Goal: Navigation & Orientation: Go to known website

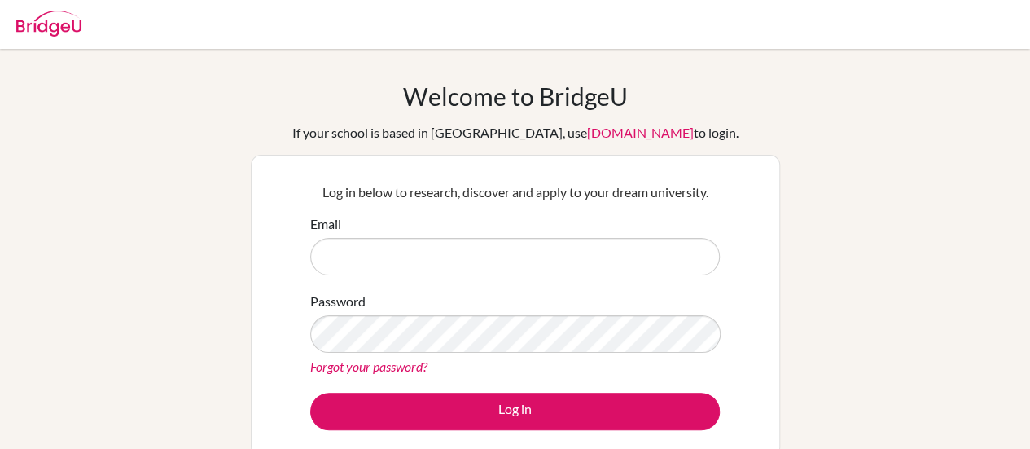
click at [457, 259] on input "Email" at bounding box center [514, 256] width 409 height 37
type input "[EMAIL_ADDRESS][DOMAIN_NAME]"
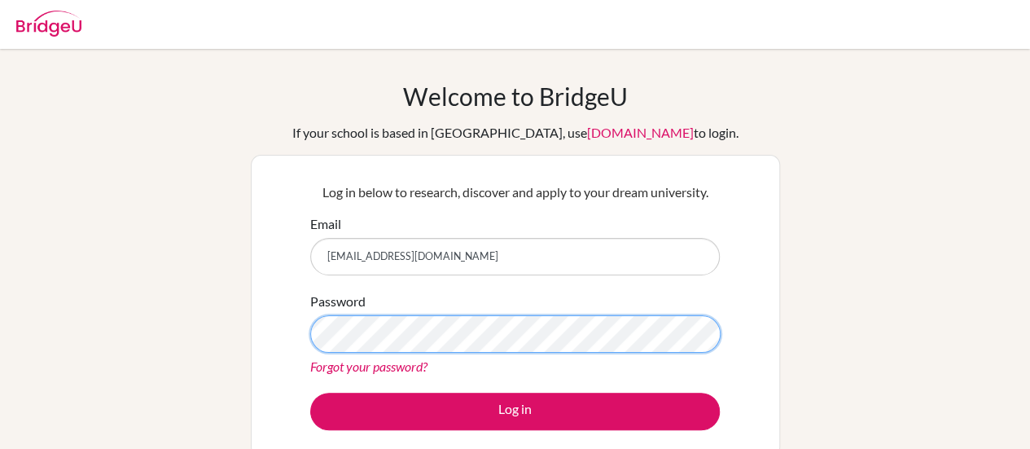
click at [310, 392] on button "Log in" at bounding box center [514, 410] width 409 height 37
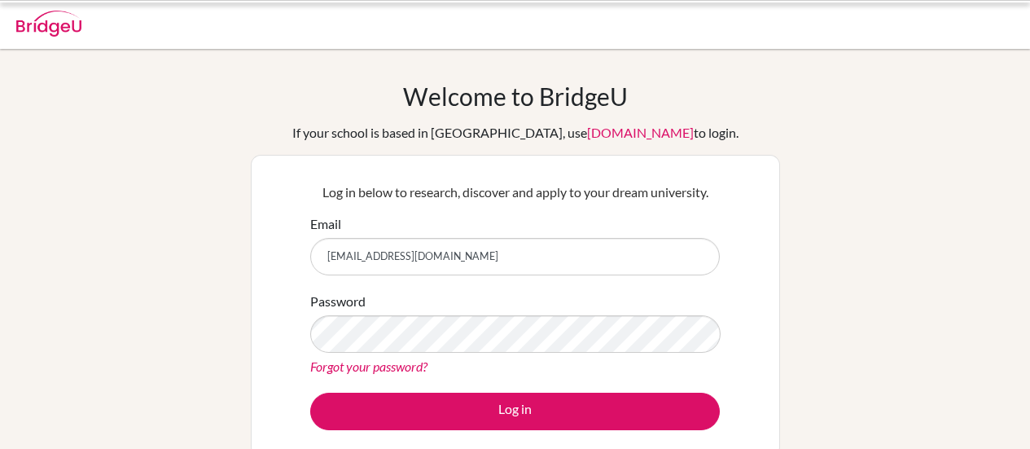
scroll to position [111, 0]
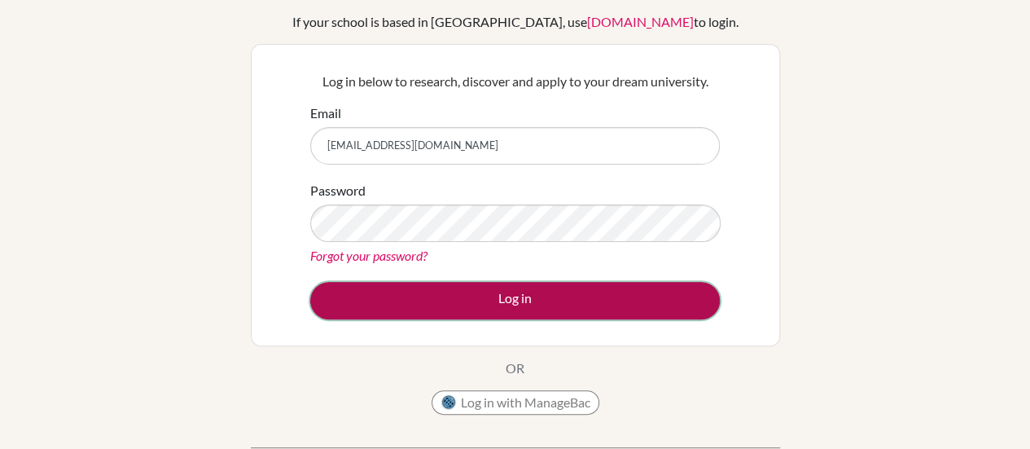
click at [480, 305] on button "Log in" at bounding box center [514, 300] width 409 height 37
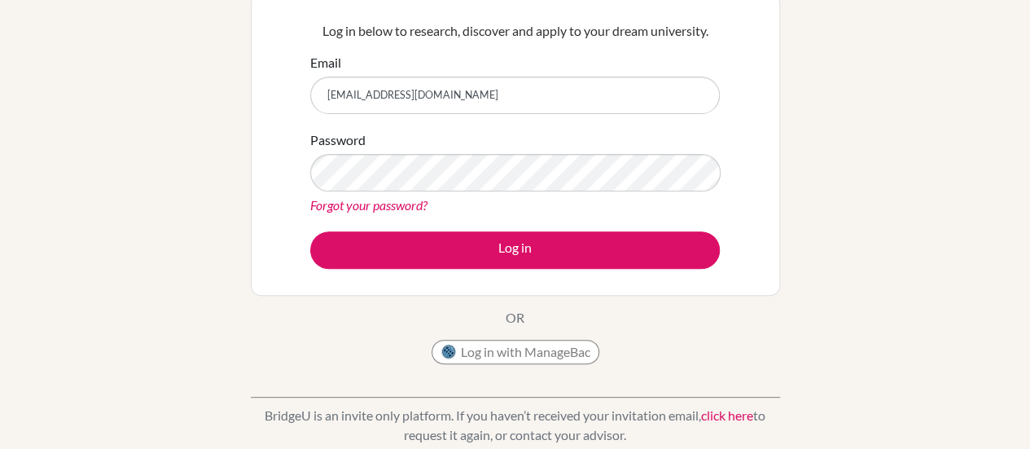
scroll to position [162, 0]
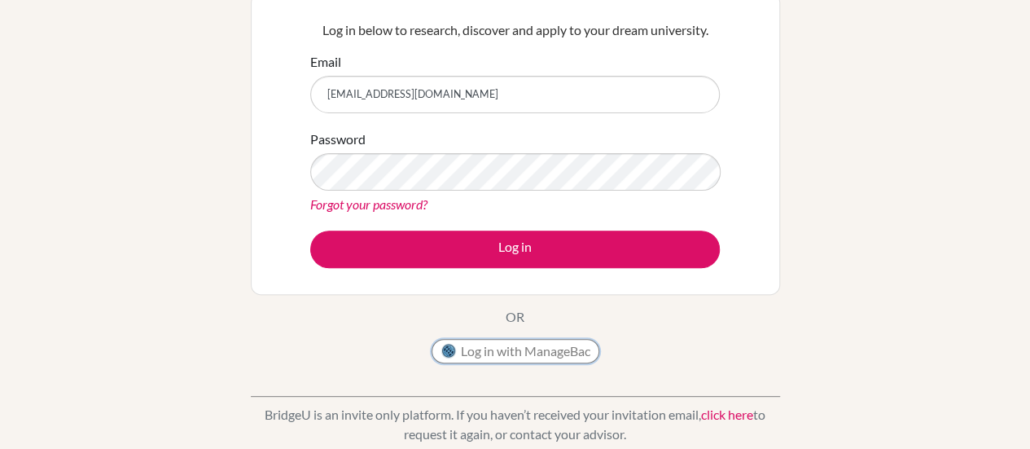
click at [494, 352] on button "Log in with ManageBac" at bounding box center [515, 351] width 168 height 24
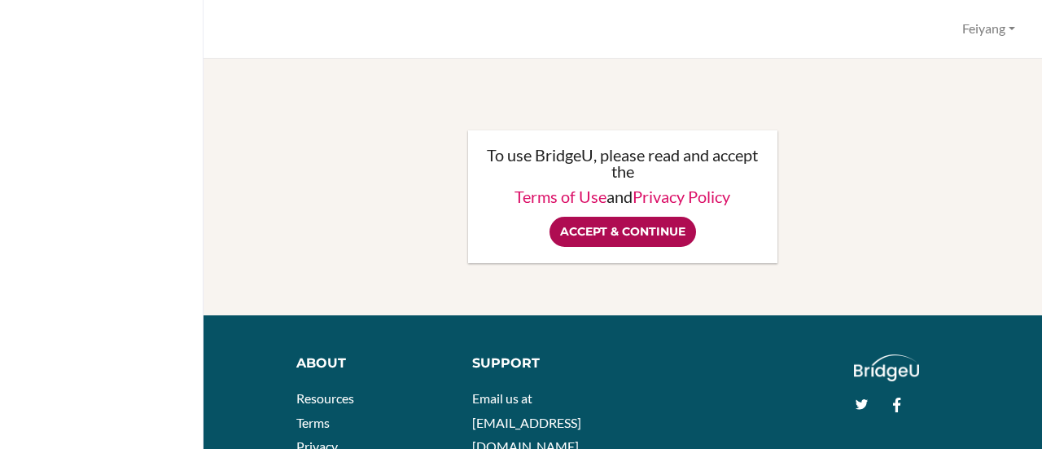
click at [637, 225] on input "Accept & Continue" at bounding box center [622, 232] width 147 height 30
